Goal: Task Accomplishment & Management: Manage account settings

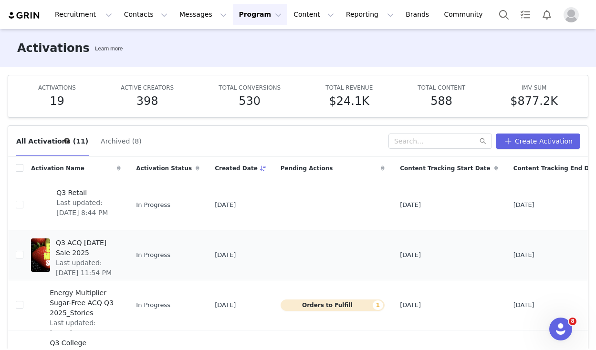
click at [86, 249] on span "Q3 ACQ [DATE] Sale 2025" at bounding box center [85, 248] width 59 height 20
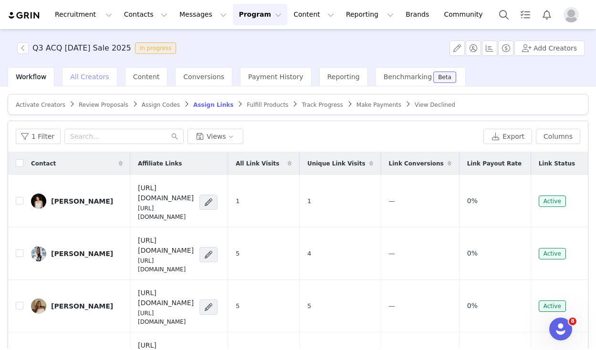
click at [89, 75] on span "All Creators" at bounding box center [89, 77] width 39 height 8
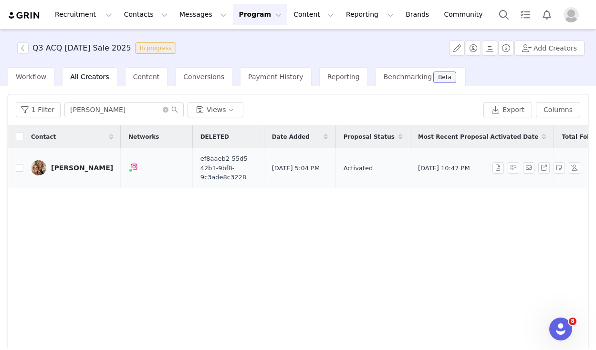
click at [71, 166] on div "[PERSON_NAME]" at bounding box center [82, 168] width 62 height 8
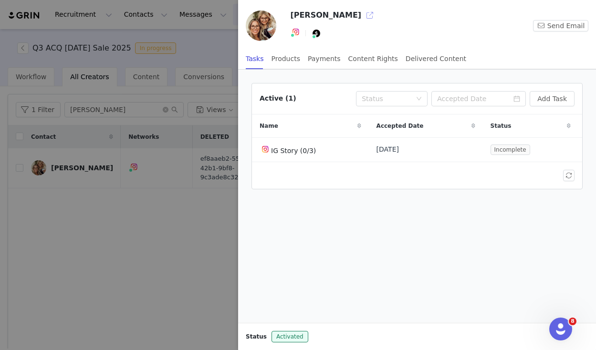
click at [362, 14] on button "button" at bounding box center [369, 15] width 15 height 15
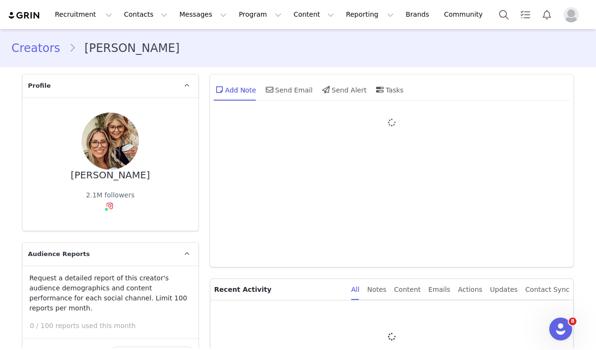
type input "+1 ([GEOGRAPHIC_DATA])"
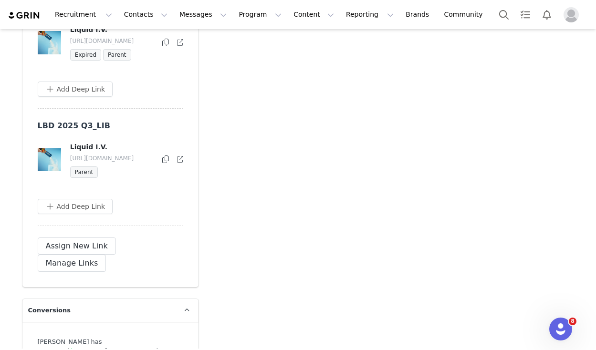
scroll to position [2713, 0]
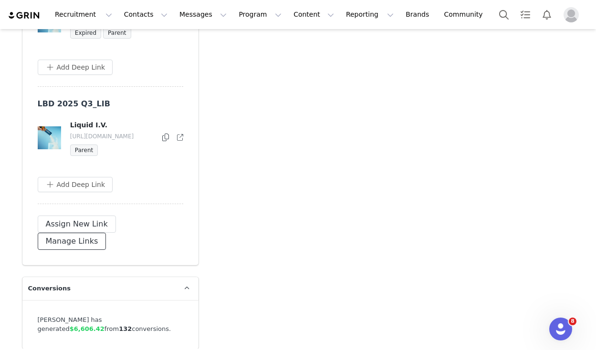
click at [106, 235] on button "Manage Links" at bounding box center [72, 241] width 69 height 17
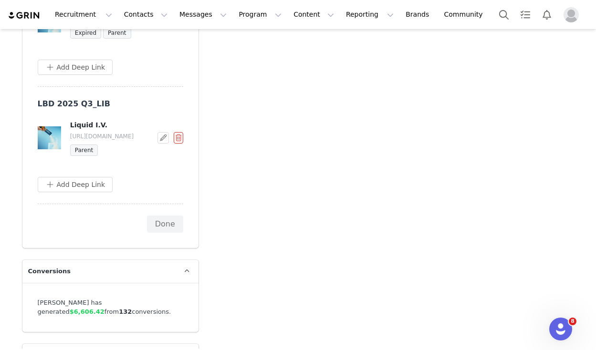
click at [174, 144] on button "button" at bounding box center [179, 137] width 10 height 11
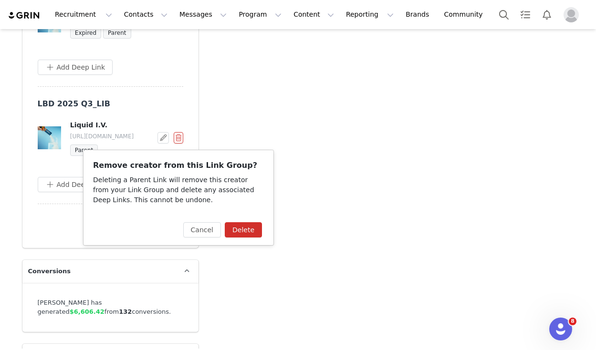
click at [242, 234] on button "Delete" at bounding box center [243, 229] width 37 height 15
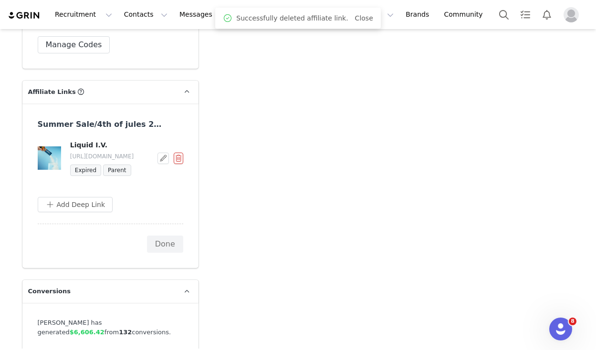
scroll to position [2681, 0]
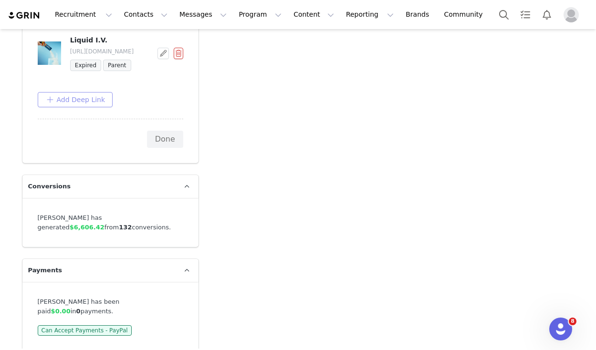
click at [84, 102] on button "Add Deep Link" at bounding box center [75, 99] width 75 height 15
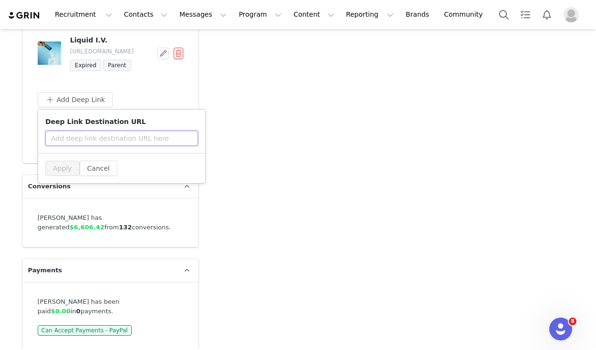
click at [118, 140] on input "text" at bounding box center [121, 138] width 153 height 15
click at [154, 96] on div "Add Deep Link Deep Link Destination URL Apply Cancel" at bounding box center [110, 99] width 145 height 15
click at [98, 172] on button "Cancel" at bounding box center [99, 168] width 38 height 15
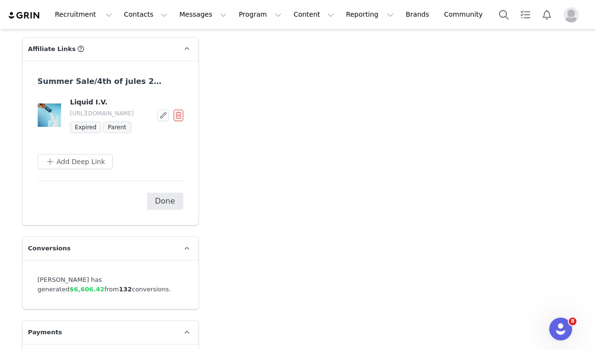
scroll to position [2629, 0]
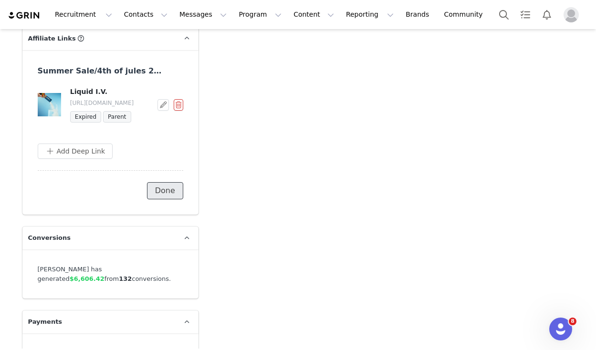
click at [171, 188] on button "Done" at bounding box center [165, 190] width 36 height 17
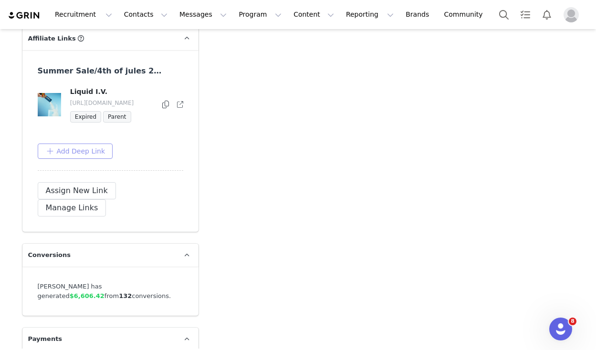
click at [77, 152] on button "Add Deep Link" at bounding box center [75, 151] width 75 height 15
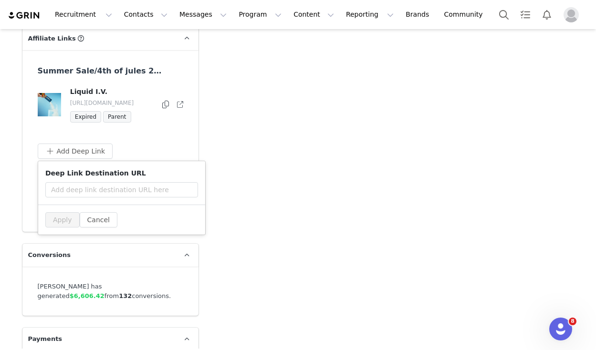
click at [144, 152] on div "Add Deep Link Deep Link Destination URL Apply Cancel" at bounding box center [110, 151] width 145 height 15
click at [99, 216] on button "Cancel" at bounding box center [99, 219] width 38 height 15
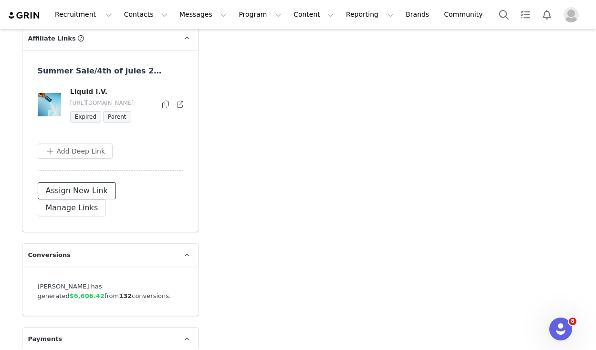
click at [82, 193] on button "Assign New Link" at bounding box center [77, 190] width 78 height 17
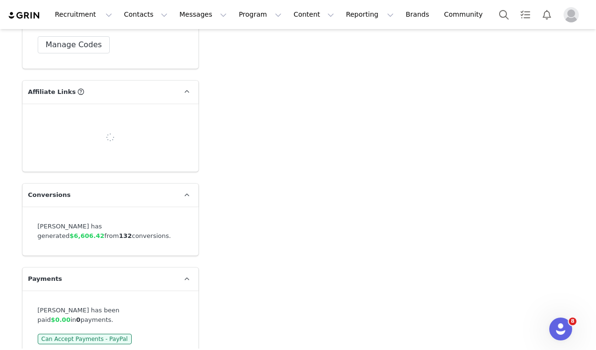
scroll to position [2595, 0]
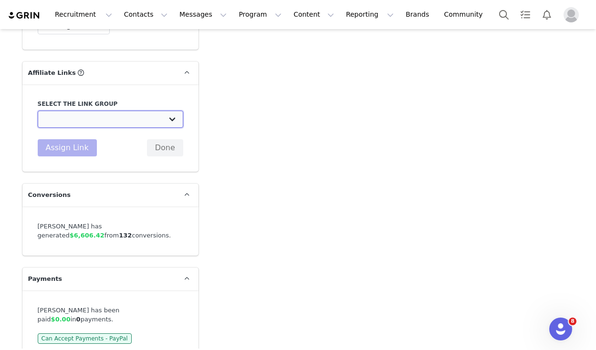
click at [114, 114] on select "STANDARD - 20% off Brand Campaign Links: https://www.liquid-iv.com/ Strawberry …" at bounding box center [110, 119] width 145 height 17
select select "32766"
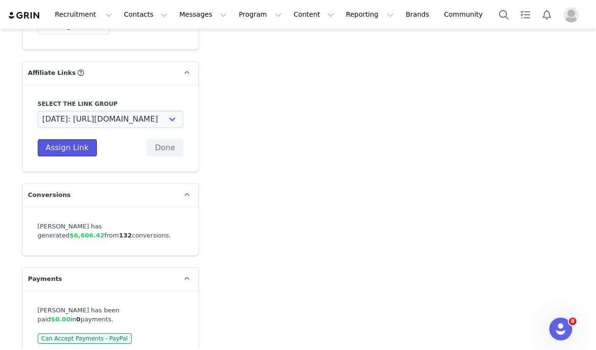
click at [82, 142] on button "Assign Link" at bounding box center [67, 147] width 59 height 17
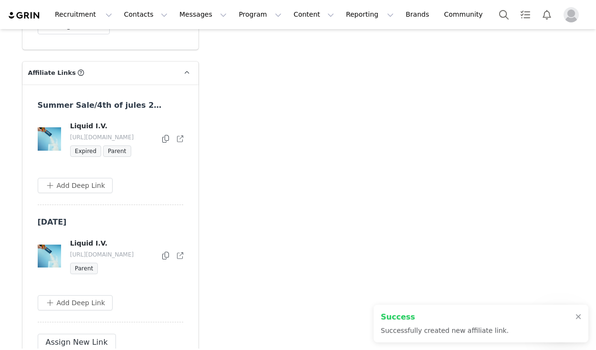
scroll to position [2649, 0]
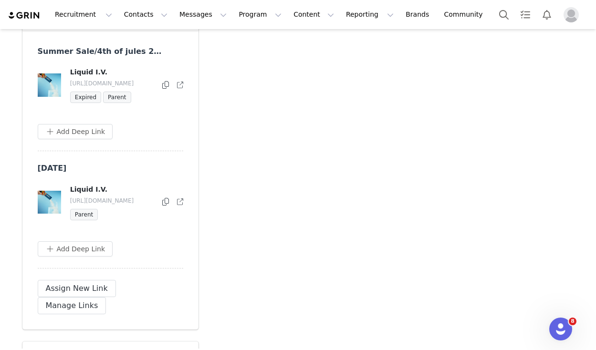
click at [165, 200] on icon at bounding box center [165, 202] width 7 height 8
